Goal: Information Seeking & Learning: Find specific fact

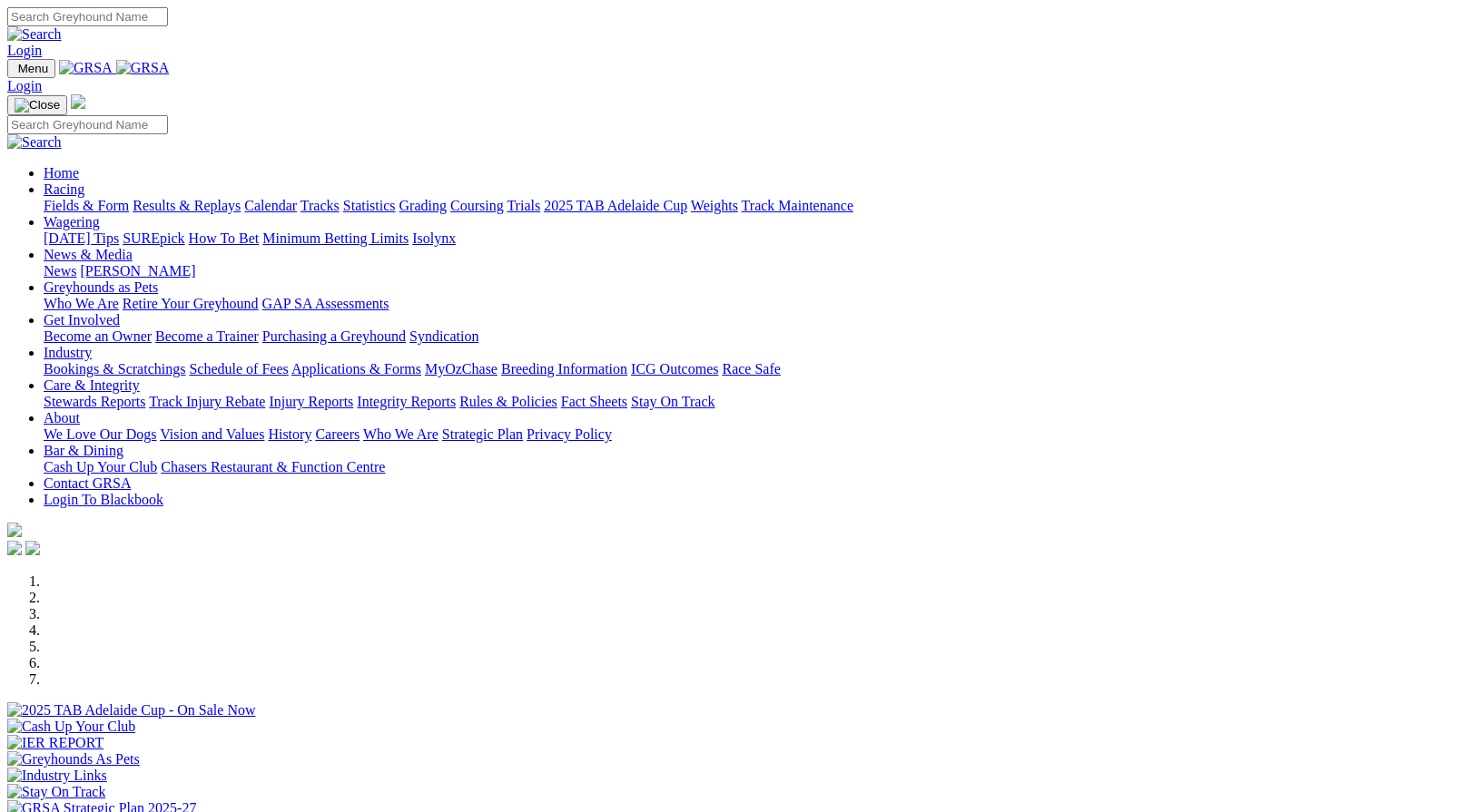
click at [168, 25] on input "Search" at bounding box center [87, 16] width 161 height 19
type input "miss [PERSON_NAME] [PERSON_NAME]"
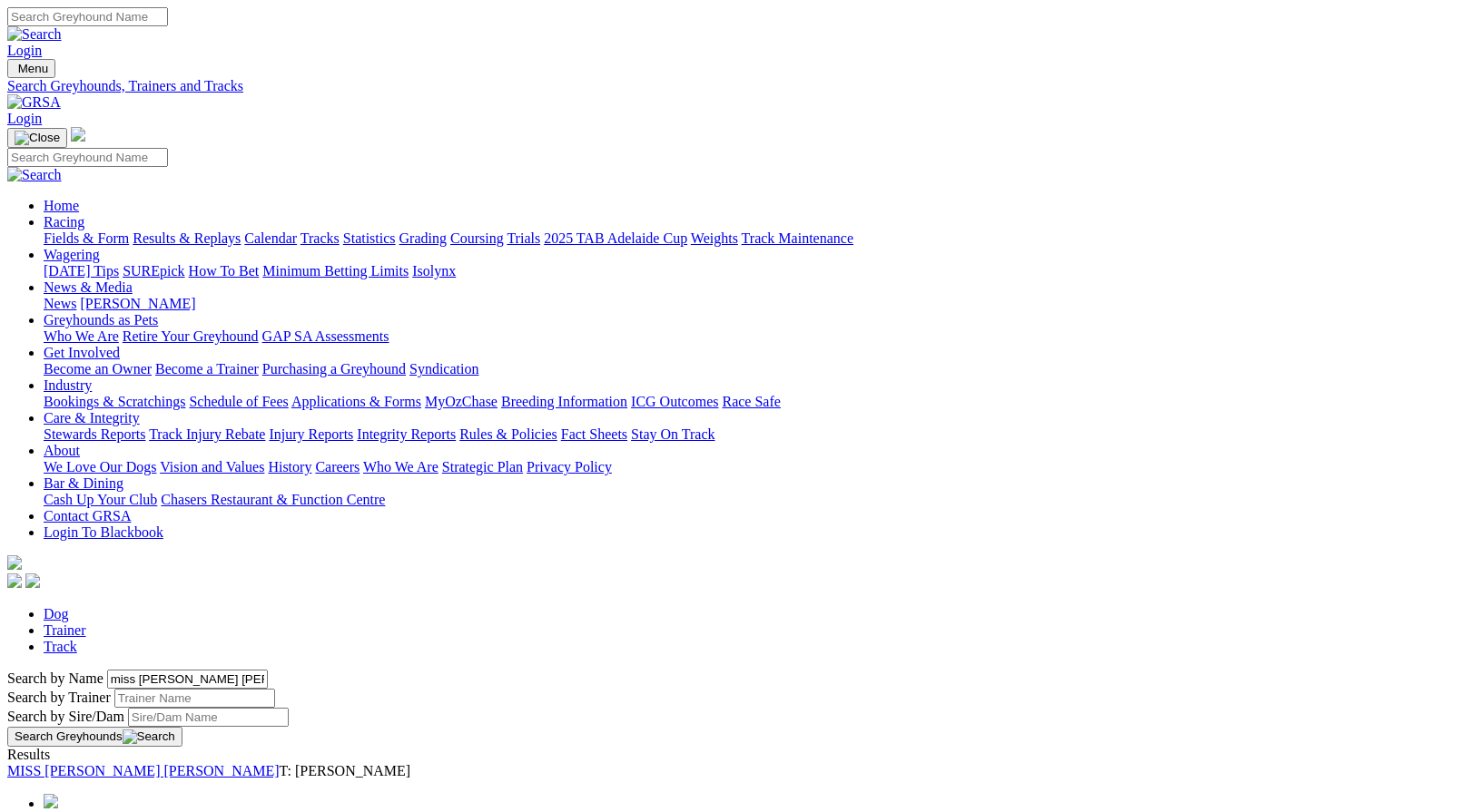
scroll to position [1, 0]
click at [280, 763] on link "MISS MARY JO" at bounding box center [143, 770] width 272 height 15
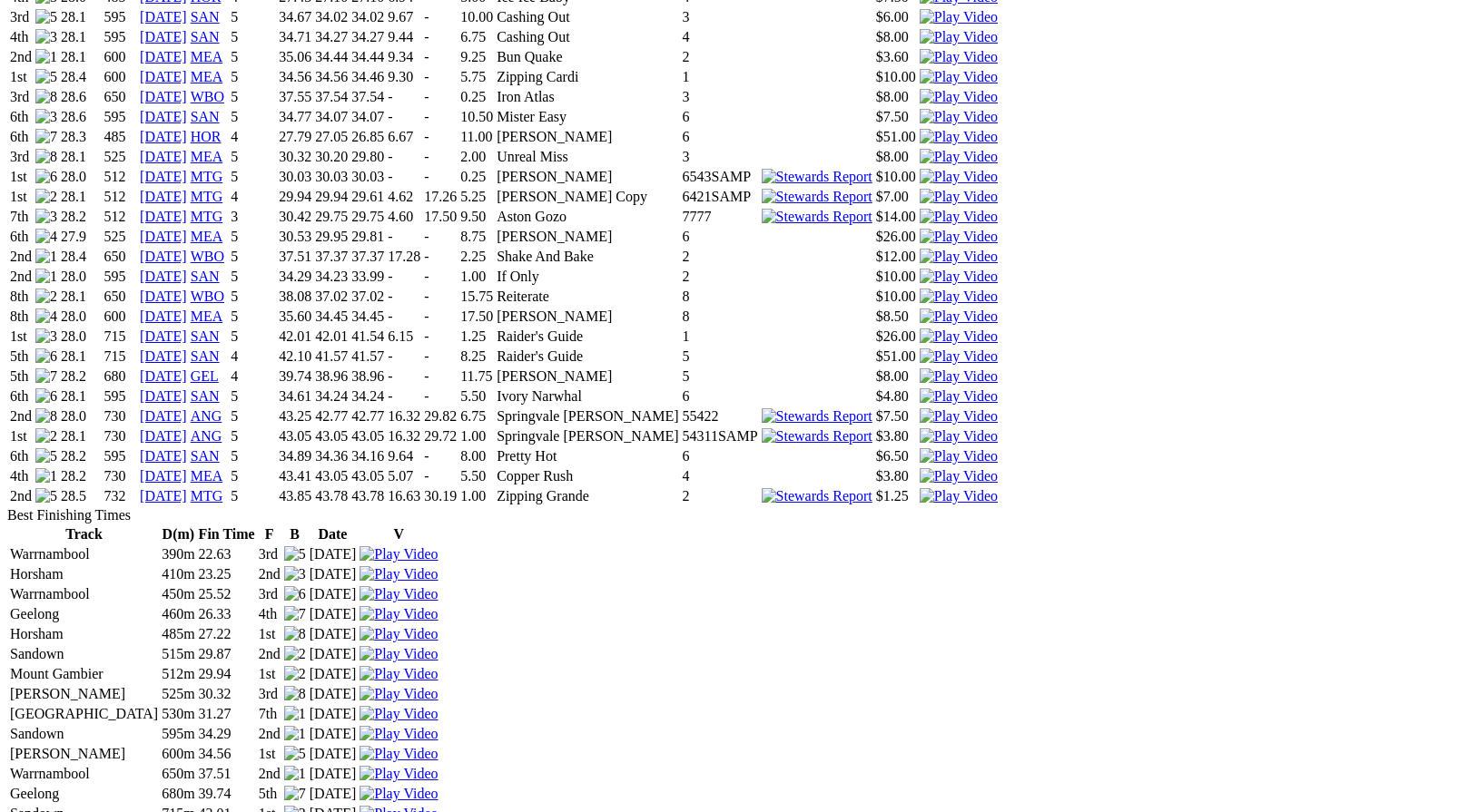
scroll to position [1999, 0]
click at [187, 427] on link "26 Jun 25" at bounding box center [164, 434] width 47 height 15
